Goal: Information Seeking & Learning: Find specific fact

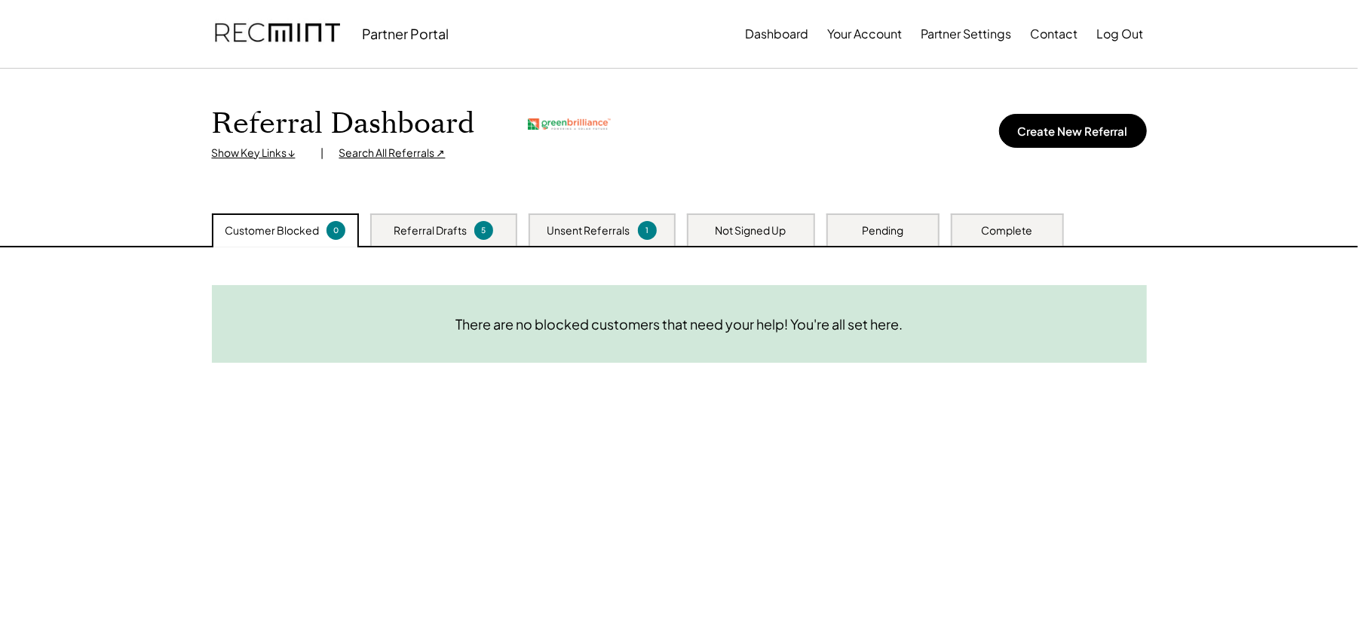
click at [376, 154] on div "Search All Referrals ↗" at bounding box center [392, 153] width 106 height 15
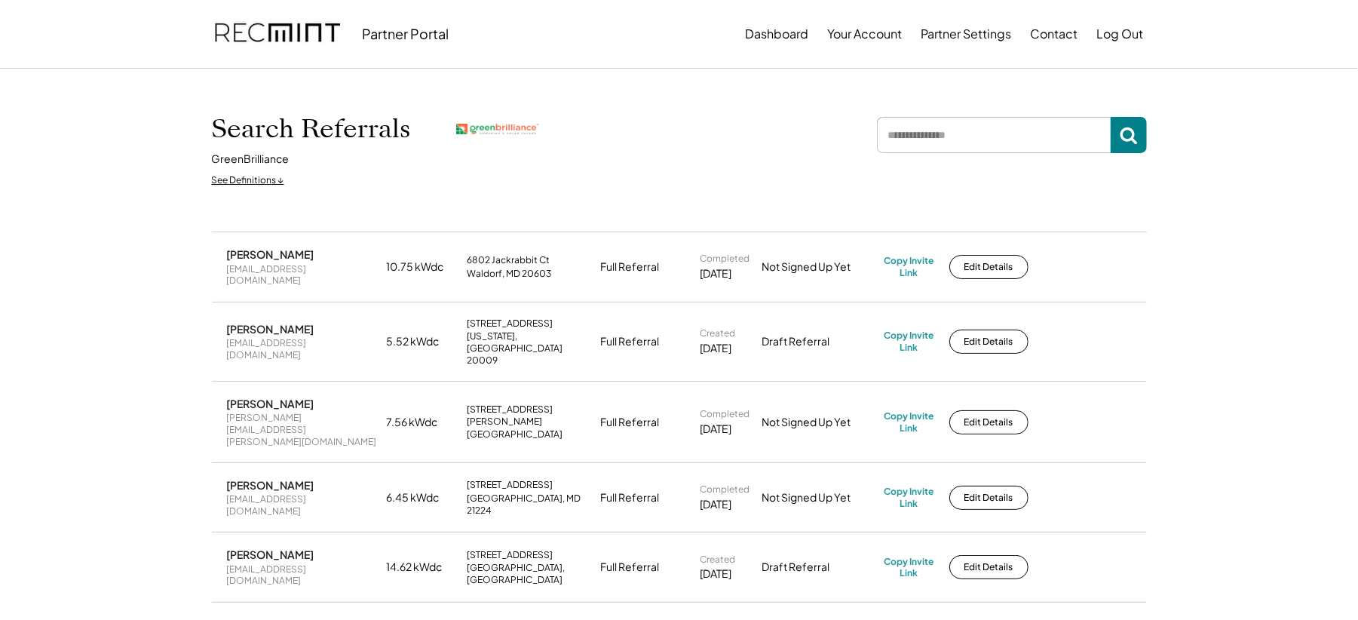
click at [248, 322] on div "Jon Stickman" at bounding box center [270, 329] width 87 height 14
copy div "Jon Stickman"
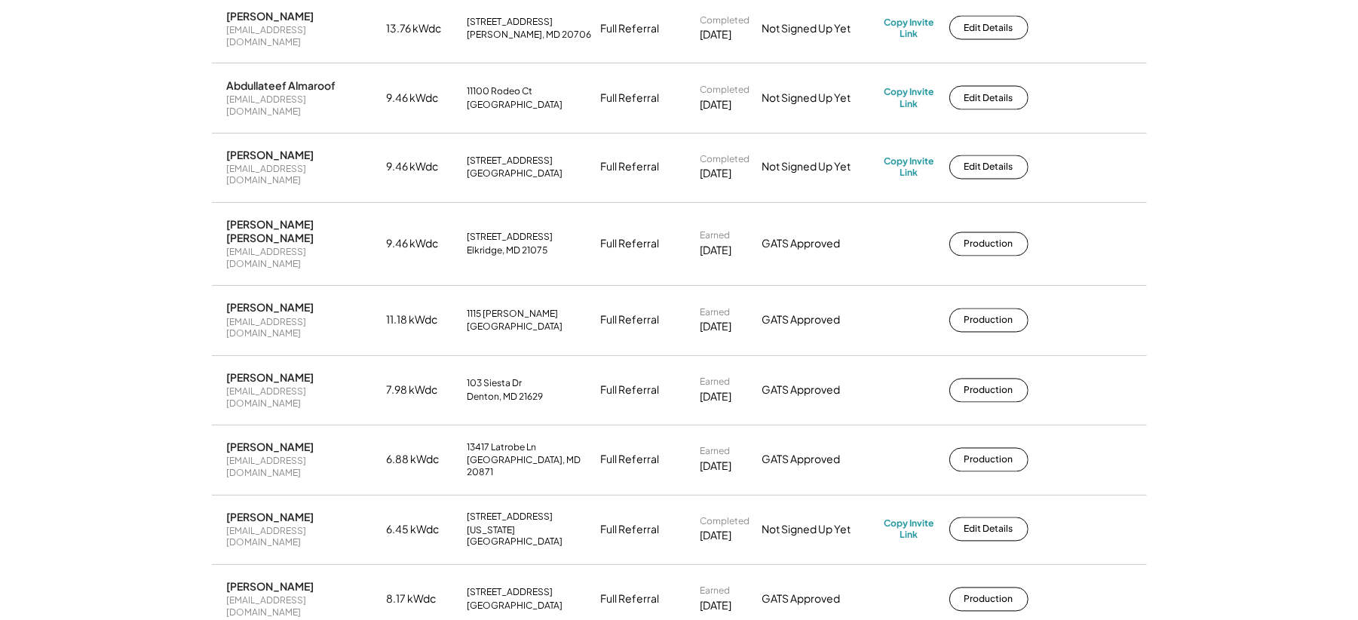
scroll to position [1910, 0]
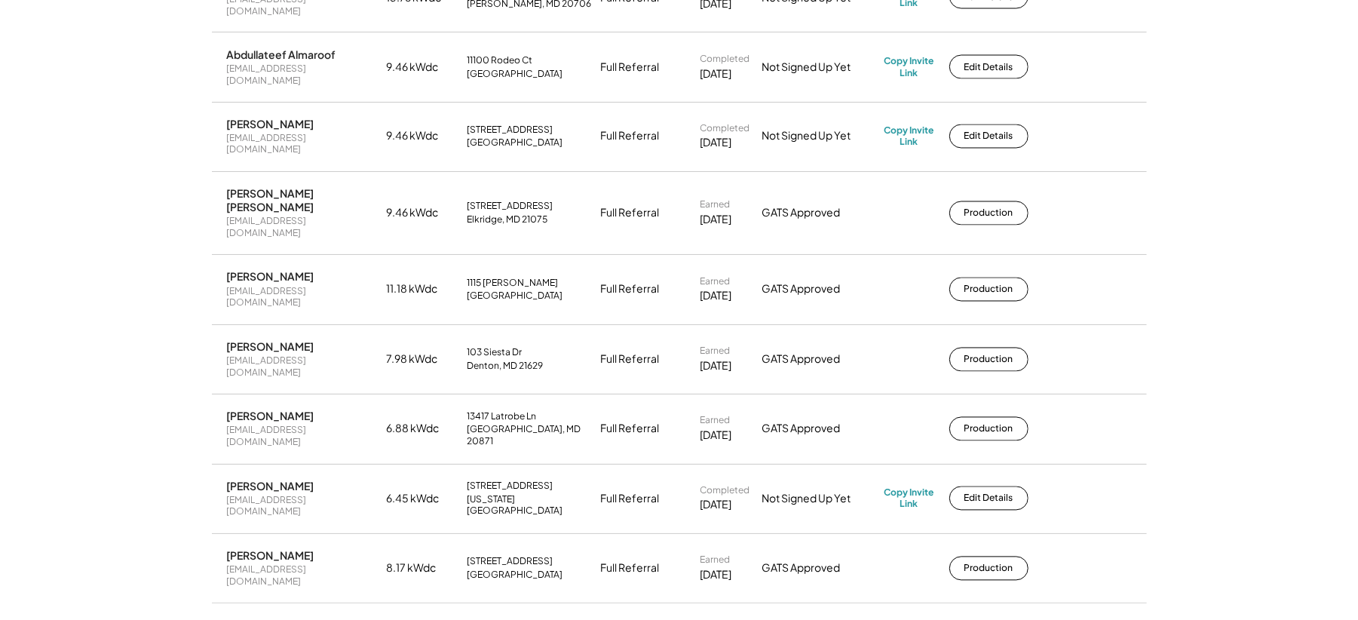
drag, startPoint x: 569, startPoint y: 266, endPoint x: 468, endPoint y: 257, distance: 100.7
copy div "2419 Sheridan St Hyattsville, MD 20782"
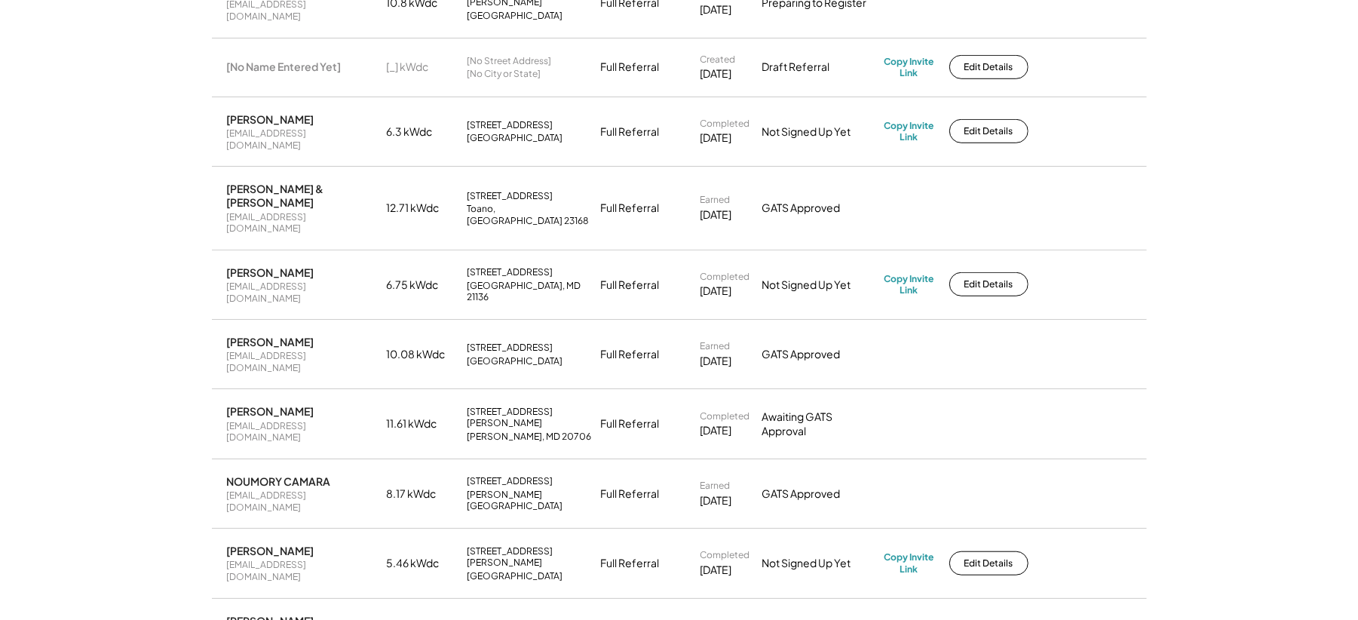
scroll to position [0, 0]
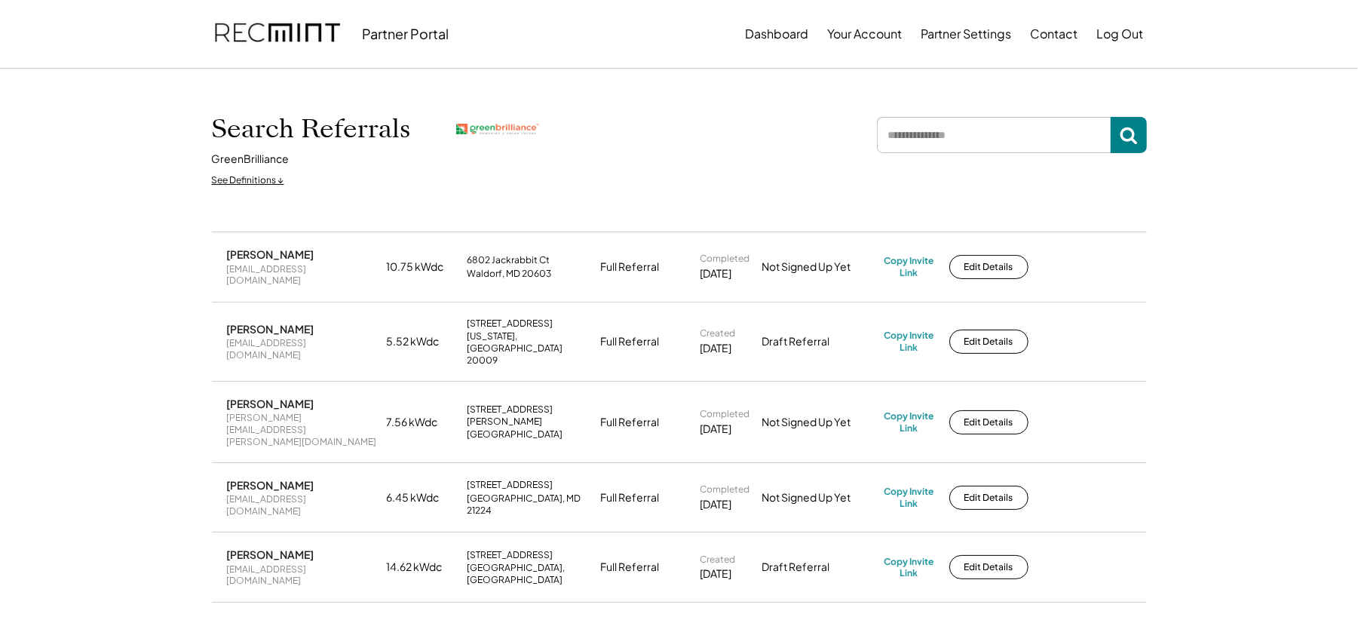
click at [278, 337] on div "jrs@duncanallen.com" at bounding box center [302, 348] width 151 height 23
copy div "jrs@duncanallen.com"
click at [227, 322] on div "Jon Stickman jrs@duncanallen.com" at bounding box center [302, 341] width 151 height 38
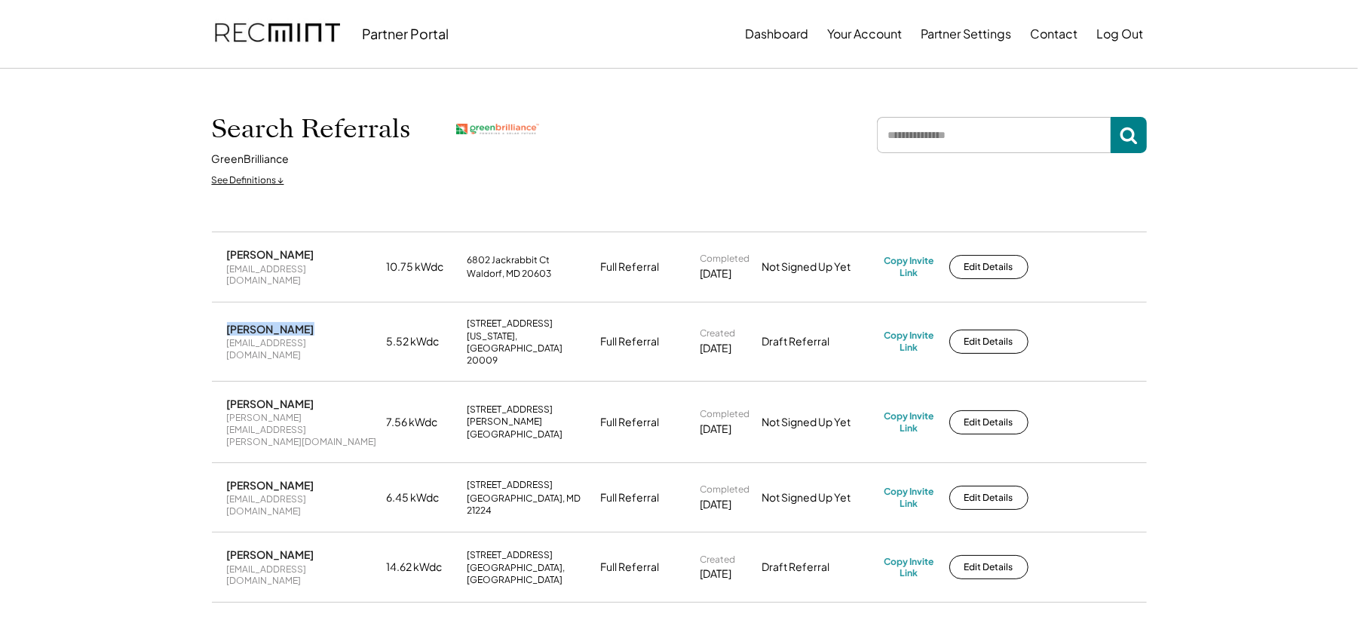
copy div "Jon Stickman"
click at [906, 330] on div "Copy Invite Link" at bounding box center [910, 341] width 50 height 23
click at [914, 330] on div "Copy Invite Link" at bounding box center [910, 341] width 50 height 23
drag, startPoint x: 557, startPoint y: 368, endPoint x: 462, endPoint y: 373, distance: 95.1
click at [462, 382] on div "JM Donnelly laura.donnelly@jhu.edu 7.56 kWdc 4421 Underwood St University Park,…" at bounding box center [679, 422] width 935 height 81
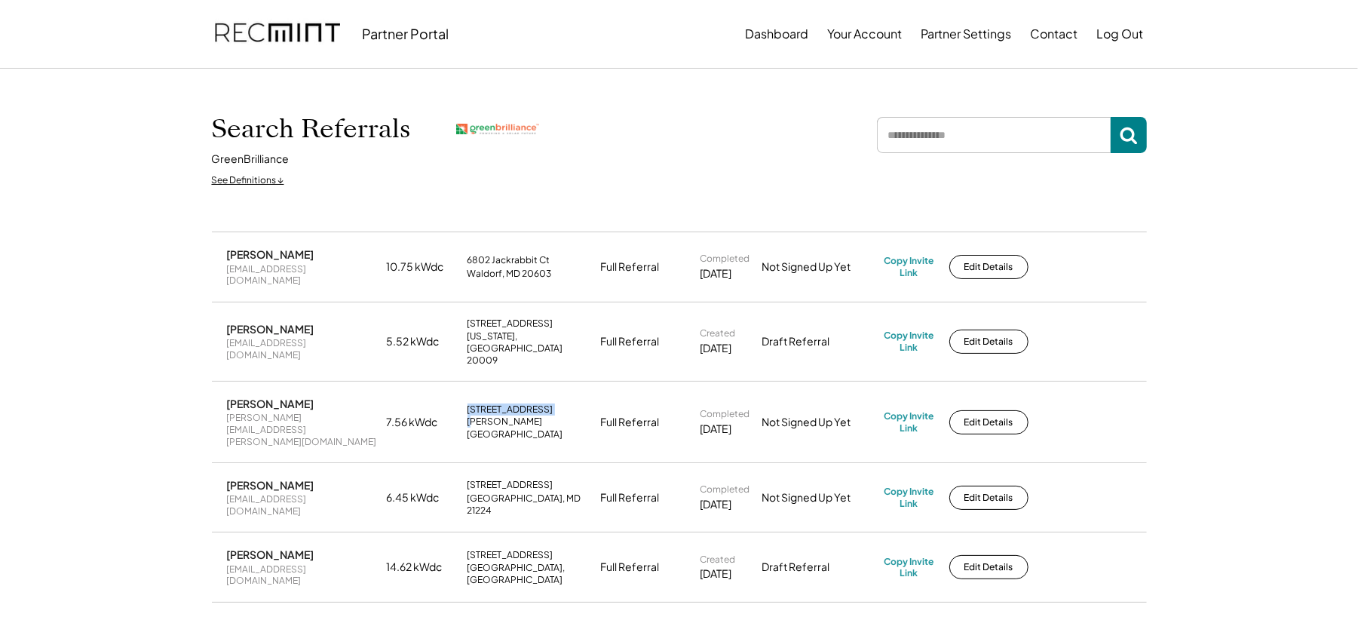
copy div "4421 Underwood St"
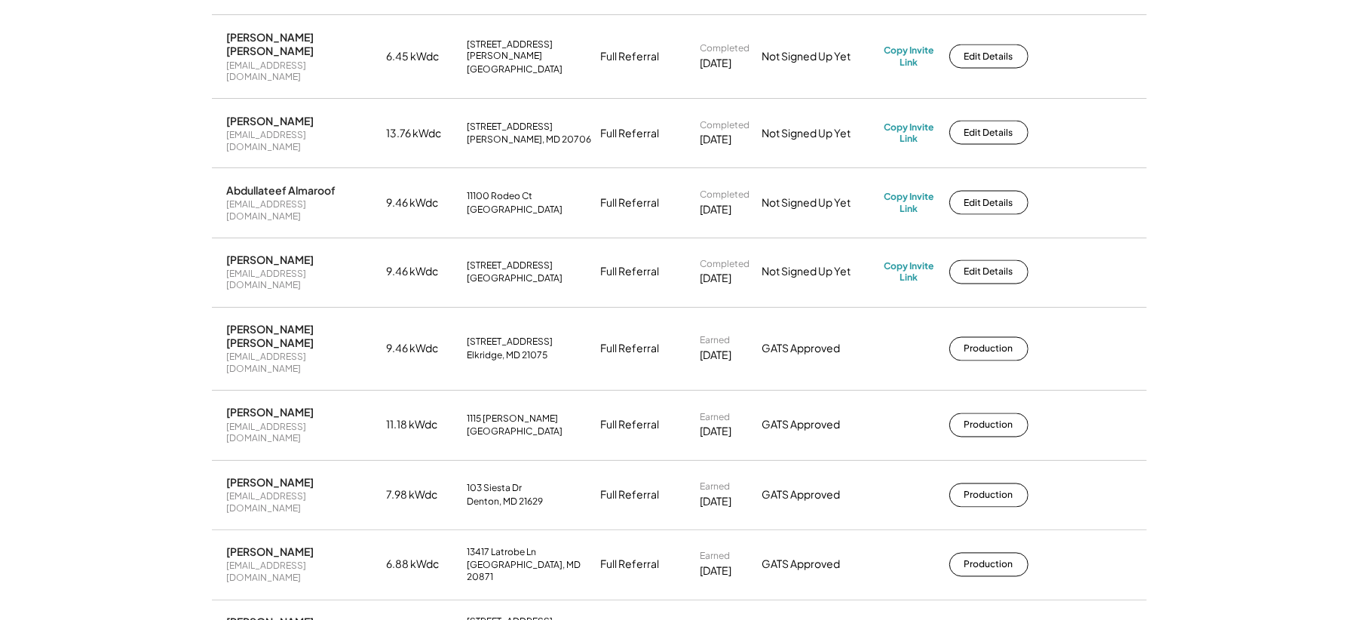
scroll to position [1810, 0]
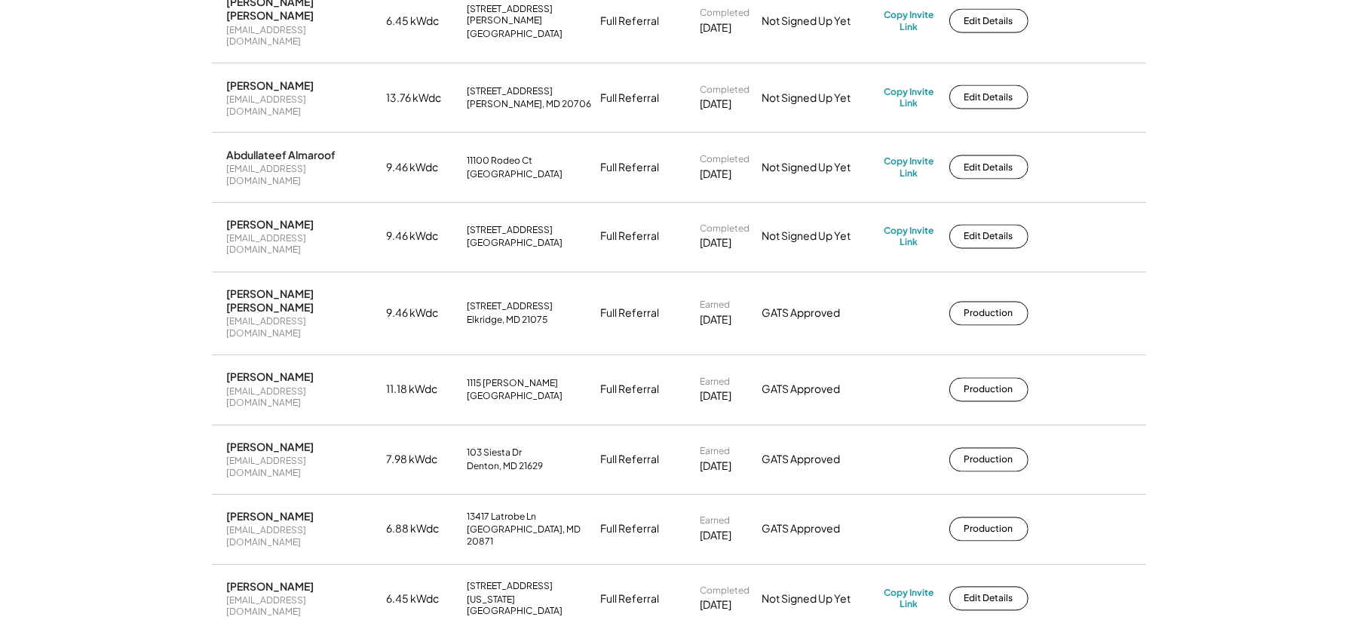
drag, startPoint x: 566, startPoint y: 312, endPoint x: 465, endPoint y: 296, distance: 102.3
copy div "11615 Fulham St Silver Spring, MD 20902"
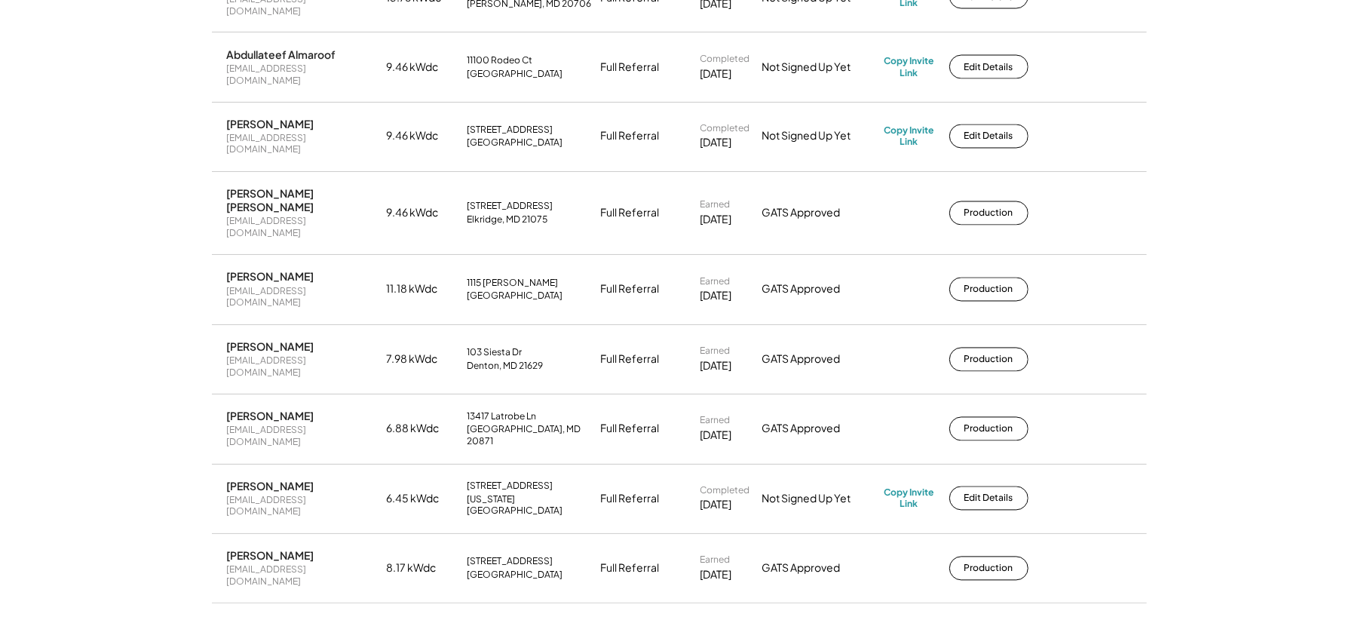
drag, startPoint x: 562, startPoint y: 271, endPoint x: 459, endPoint y: 260, distance: 103.2
copy div "2419 Sheridan St Hyattsville, MD 20782"
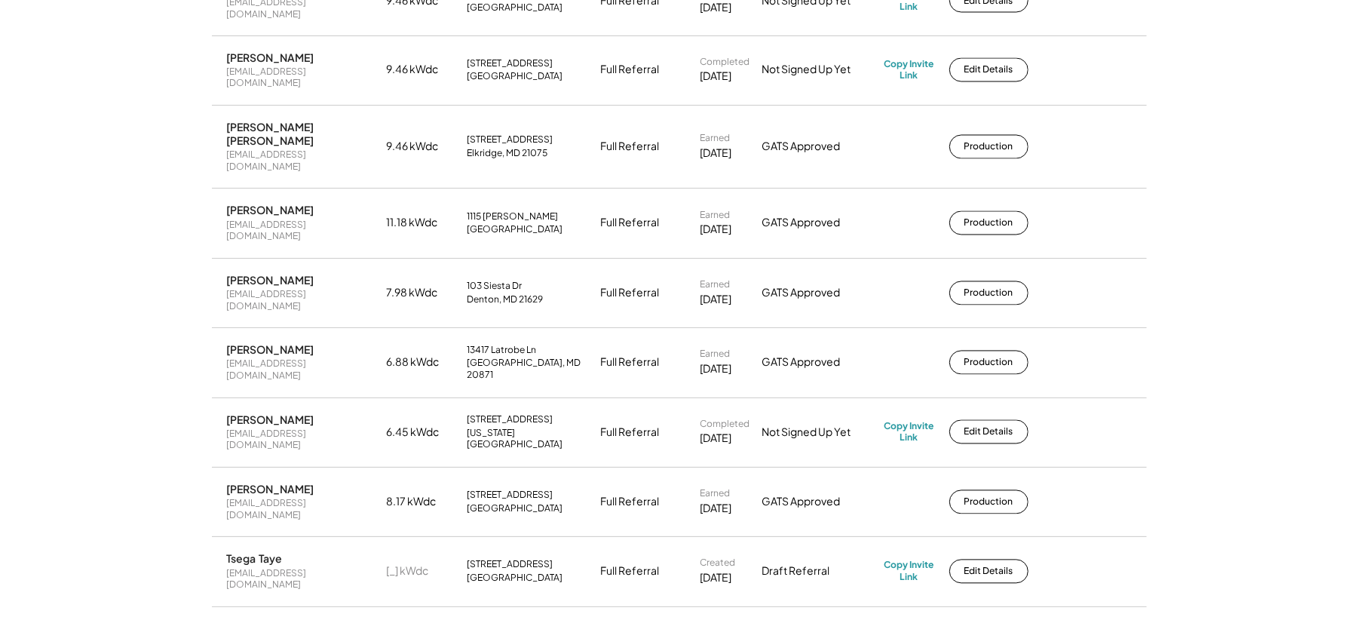
scroll to position [2010, 0]
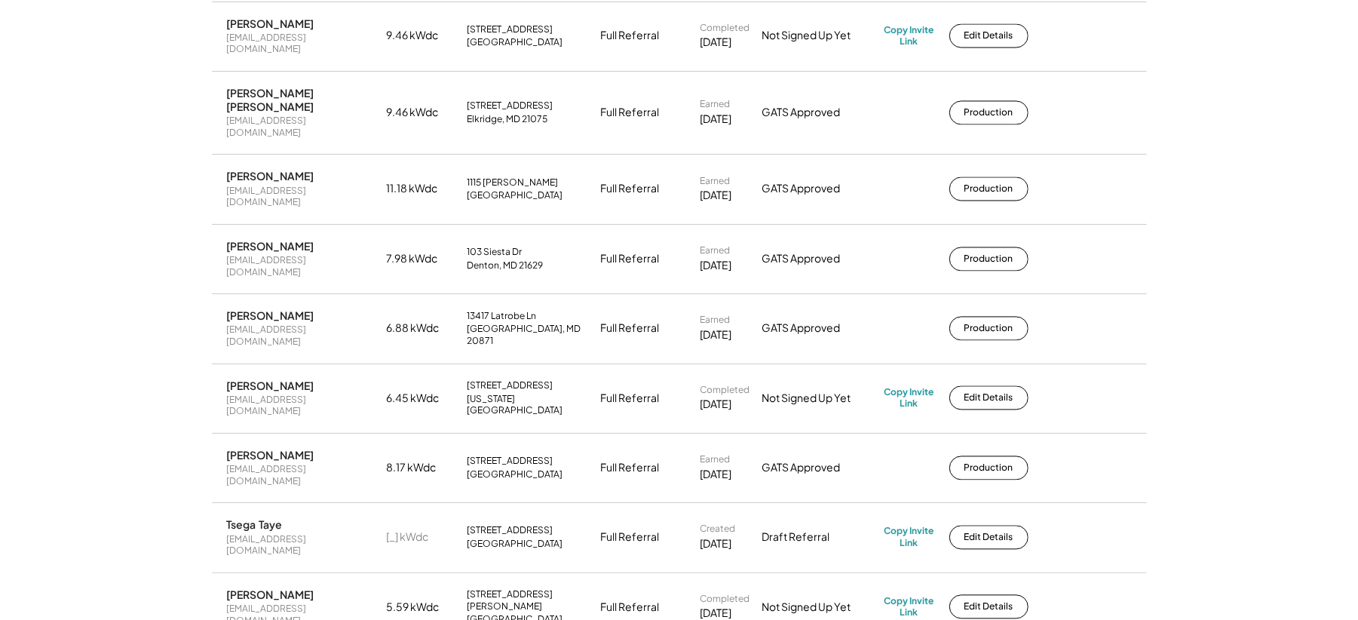
drag, startPoint x: 559, startPoint y: 227, endPoint x: 454, endPoint y: 212, distance: 105.9
click at [454, 573] on div "Jay Mossman jaymossman3d@yahoo.com 5.59 kWdc 114 Waldron Ave Pikesville, MD 212…" at bounding box center [679, 607] width 935 height 69
copy div "114 Waldron Ave Pikesville, MD 21208"
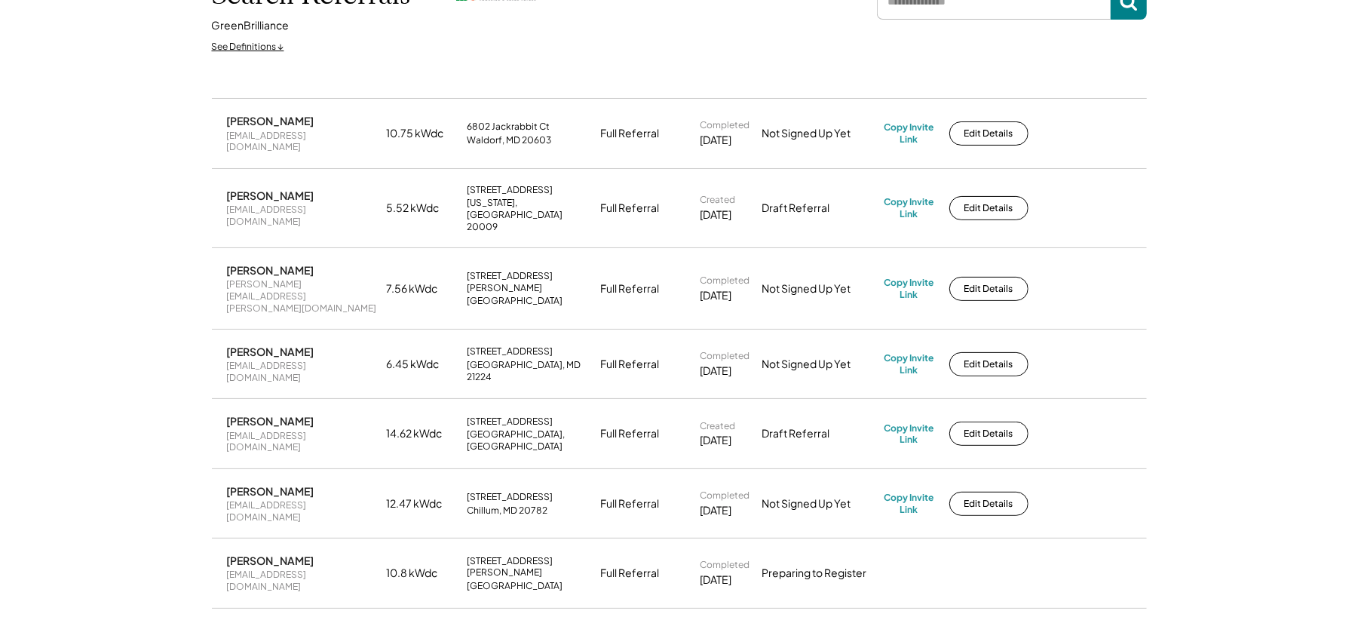
scroll to position [0, 0]
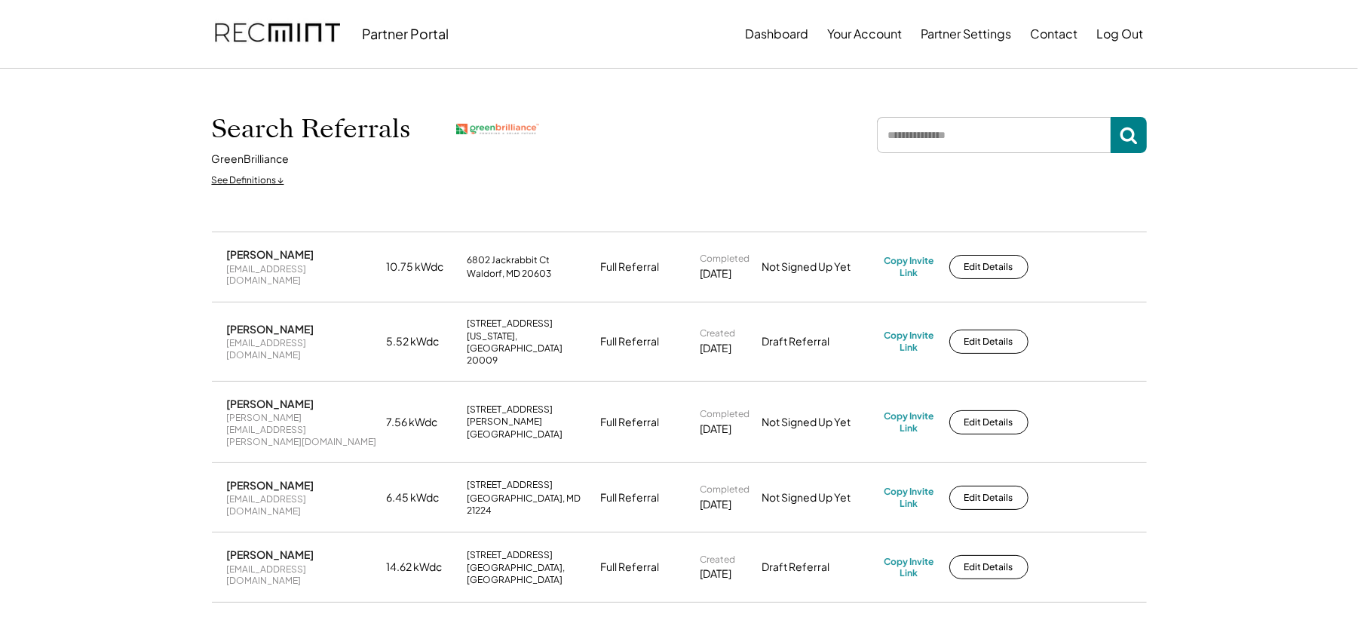
click at [984, 140] on input "input" at bounding box center [994, 135] width 234 height 36
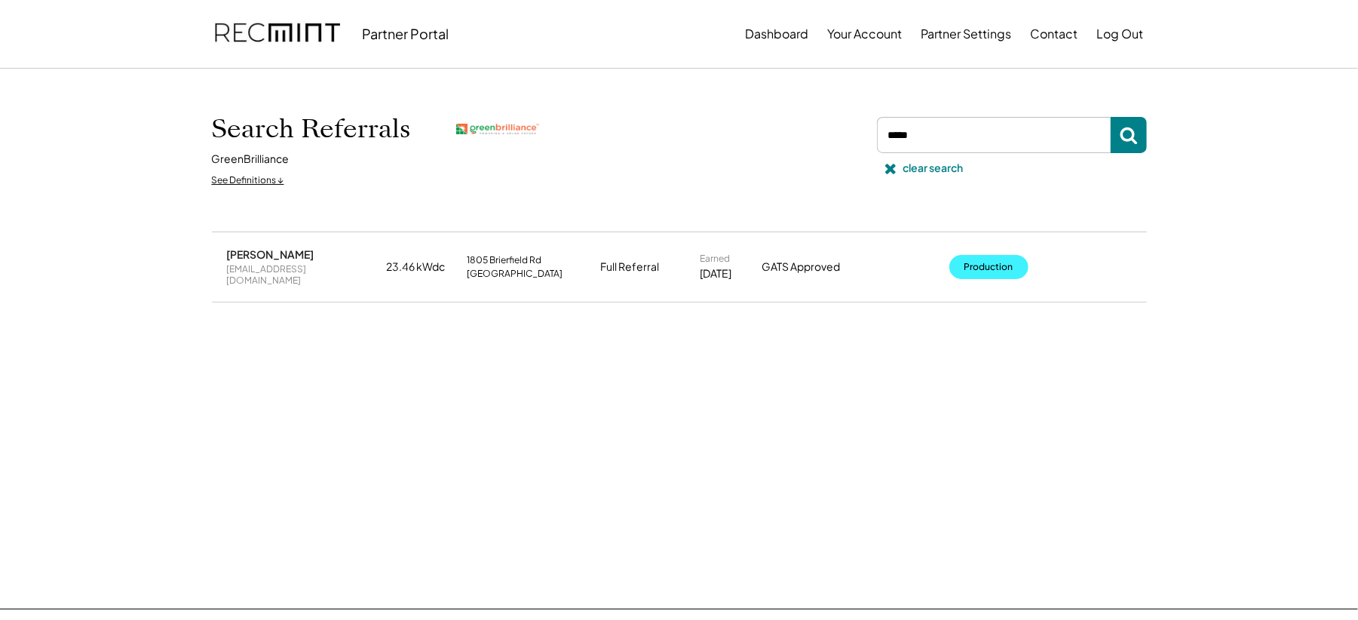
click at [969, 260] on button "Production" at bounding box center [988, 267] width 79 height 24
click at [976, 139] on input "input" at bounding box center [994, 135] width 234 height 36
type input "******"
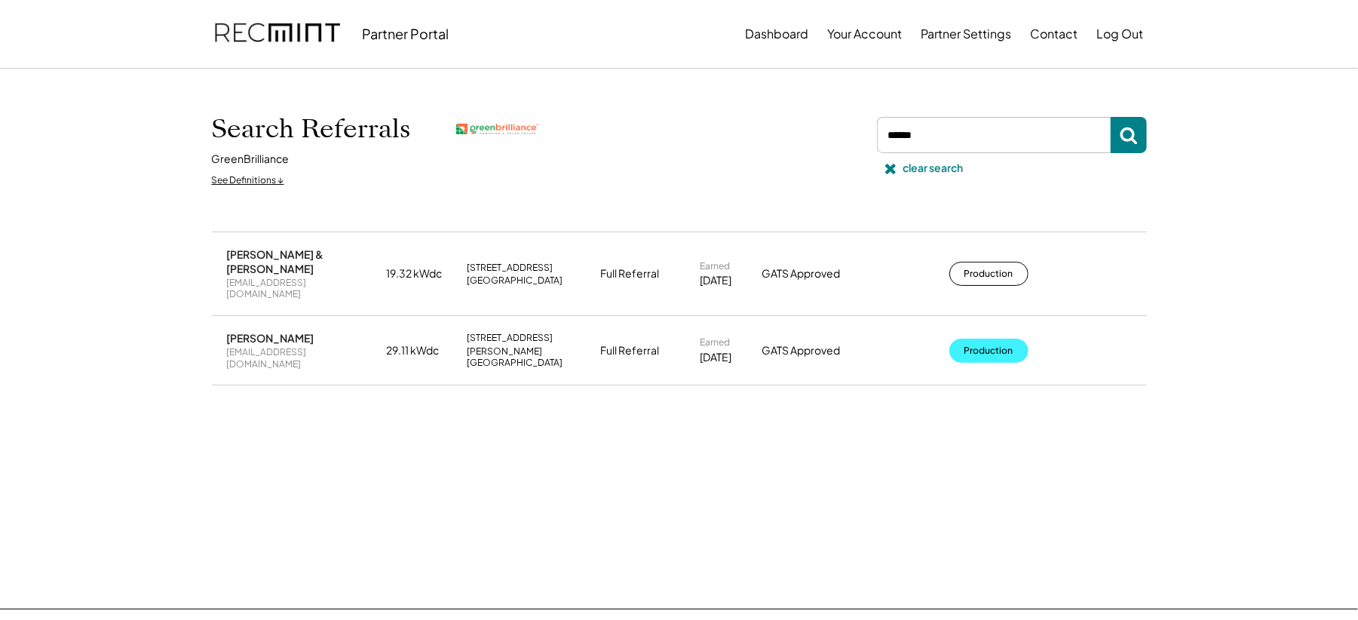
click at [976, 317] on div "Albert D Tynes alberttynes544@gmail.com 29.11 kWdc 201 Pelican Dr Glen Burnie, …" at bounding box center [679, 350] width 935 height 69
click at [979, 339] on button "Production" at bounding box center [988, 351] width 79 height 24
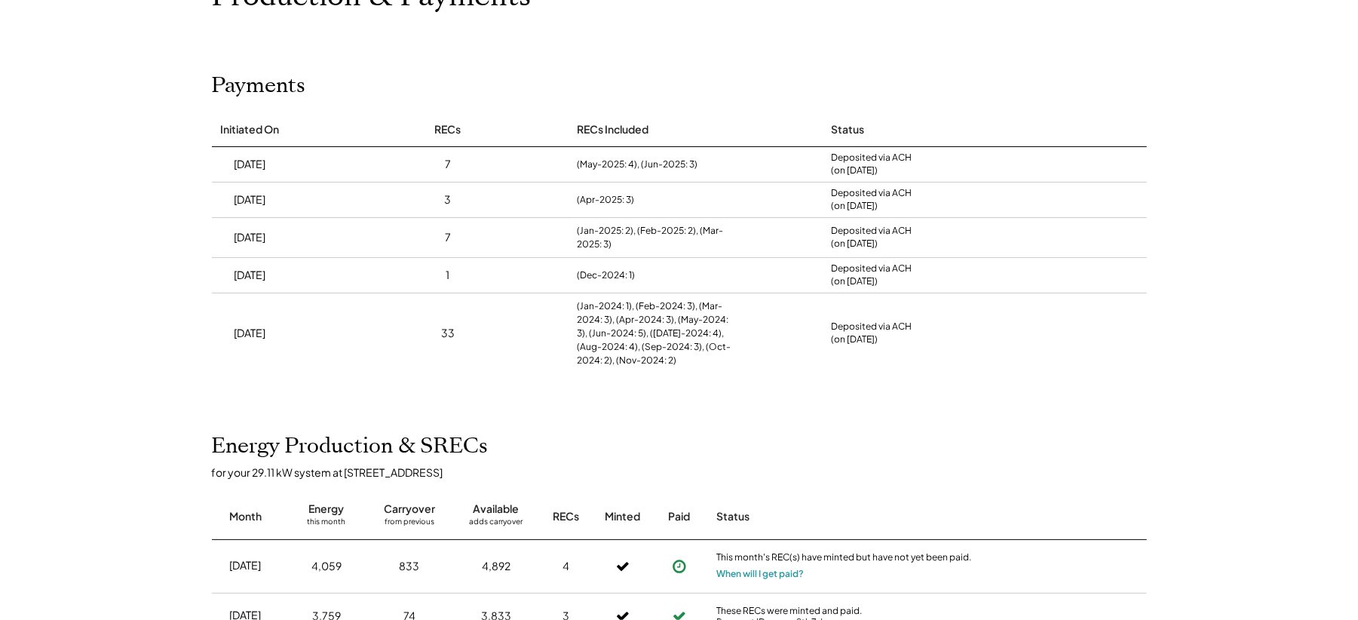
scroll to position [100, 0]
